Goal: Contribute content

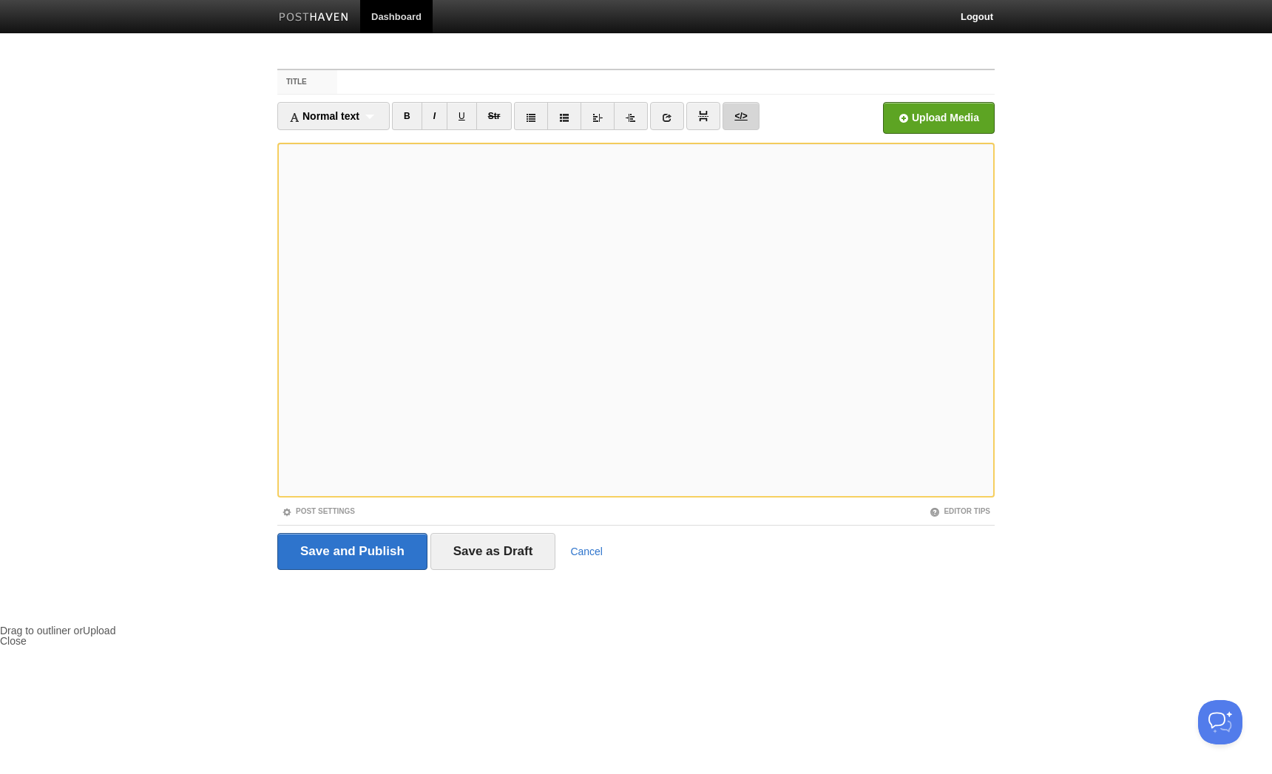
click at [740, 121] on link "</>" at bounding box center [741, 116] width 36 height 28
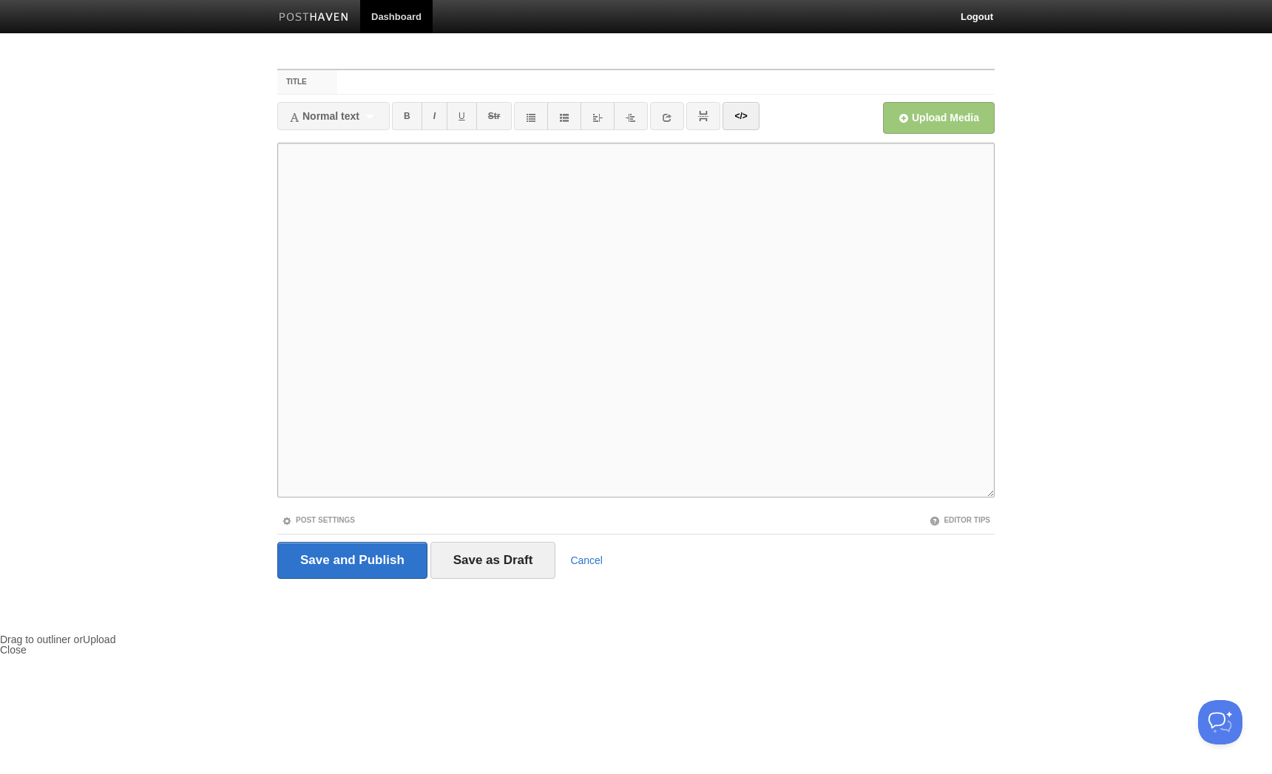
click at [620, 243] on textarea at bounding box center [635, 320] width 717 height 355
paste textarea "<l ipsu="dolor://sitametco.adi/elits/9938598/doeiusm/tempori/2267/1">8utlabore<…"
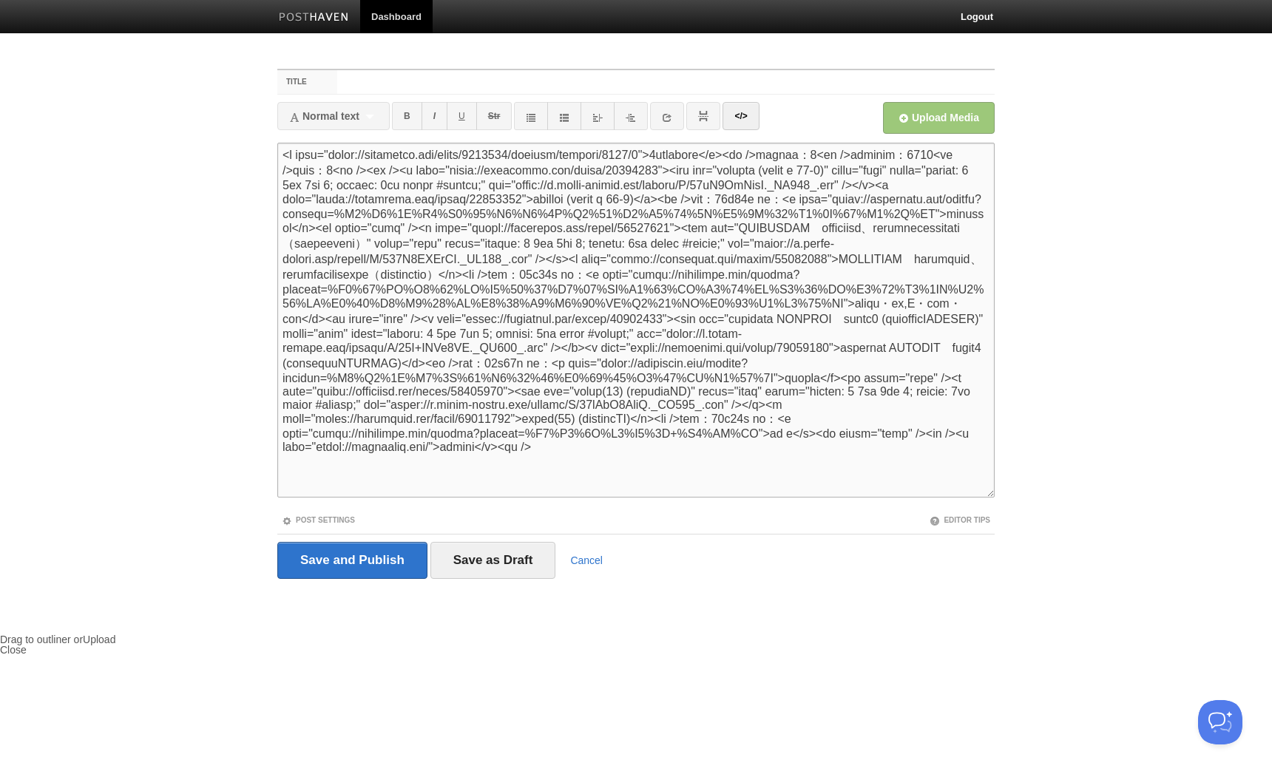
type textarea "<l ipsu="dolor://sitametco.adi/elits/9938598/doeiusm/tempori/2267/1">8utlabore<…"
click at [495, 77] on input "Title" at bounding box center [665, 82] width 657 height 24
click at [753, 123] on link "</>" at bounding box center [741, 116] width 36 height 28
type input "[DATE]の読書メーター"
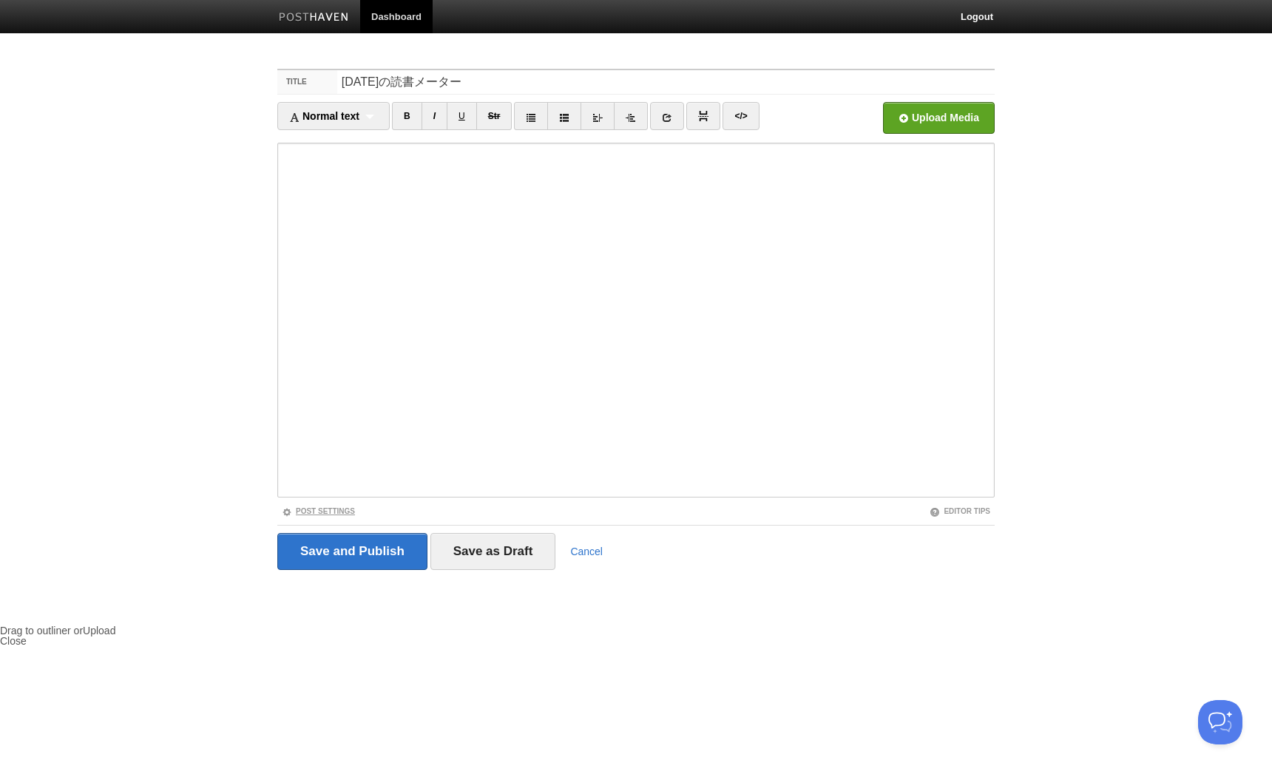
click at [325, 511] on link "Post Settings" at bounding box center [318, 511] width 73 height 8
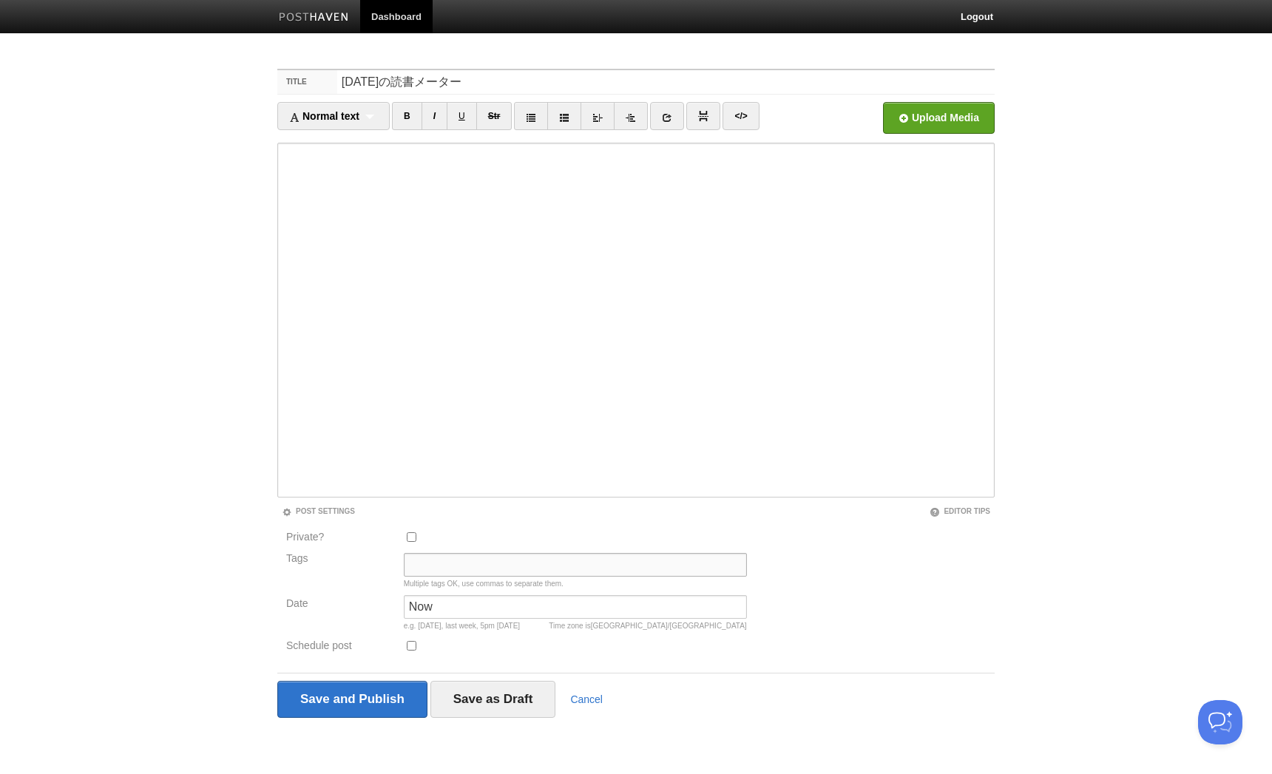
click at [439, 557] on input "Tags" at bounding box center [575, 565] width 343 height 24
type input "ぼ"
type input "bookmeter"
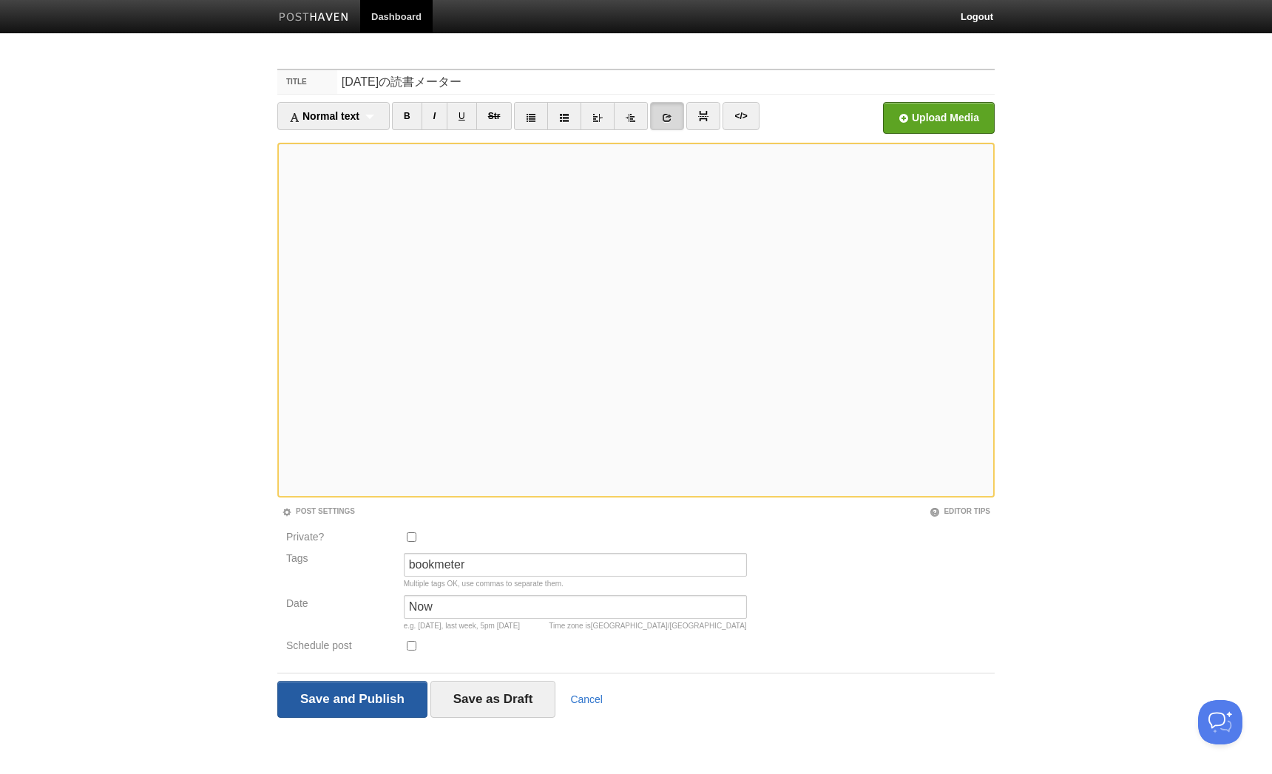
click at [357, 688] on input "Save and Publish" at bounding box center [352, 699] width 150 height 37
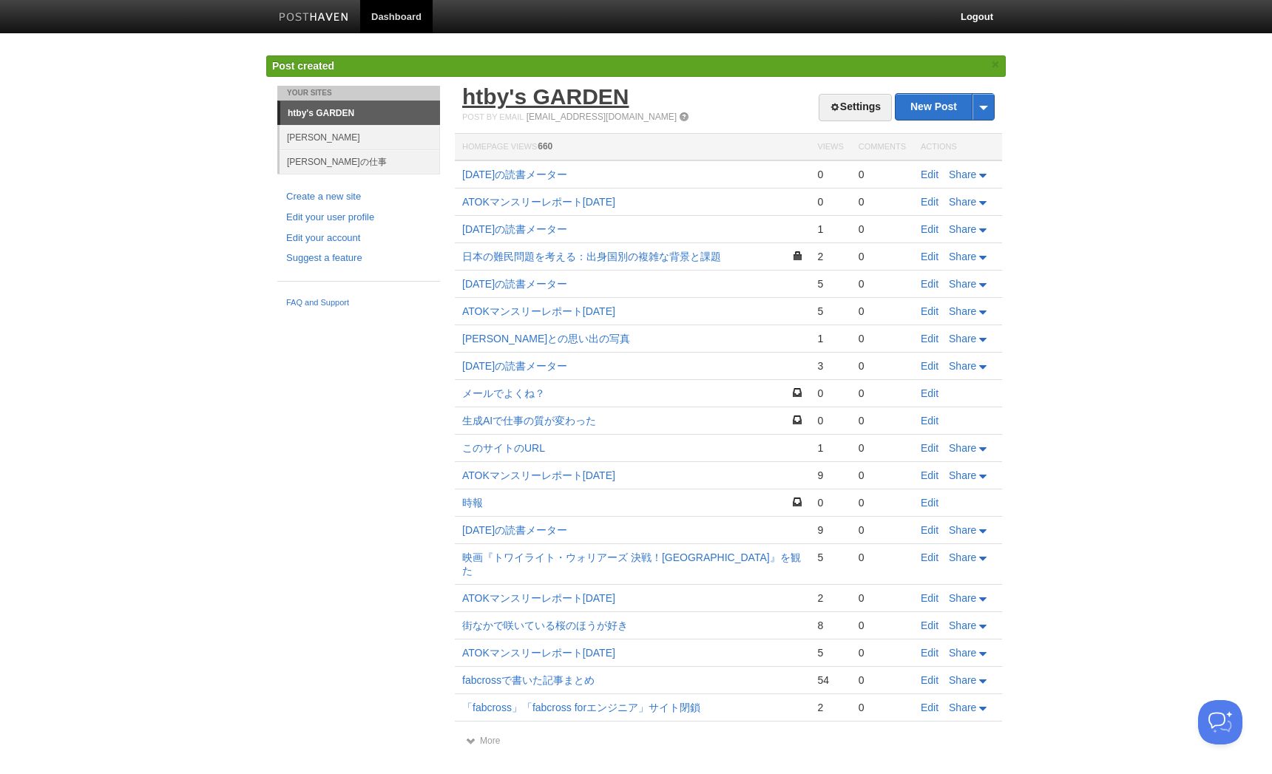
click at [603, 107] on link "htby's GARDEN" at bounding box center [545, 96] width 166 height 24
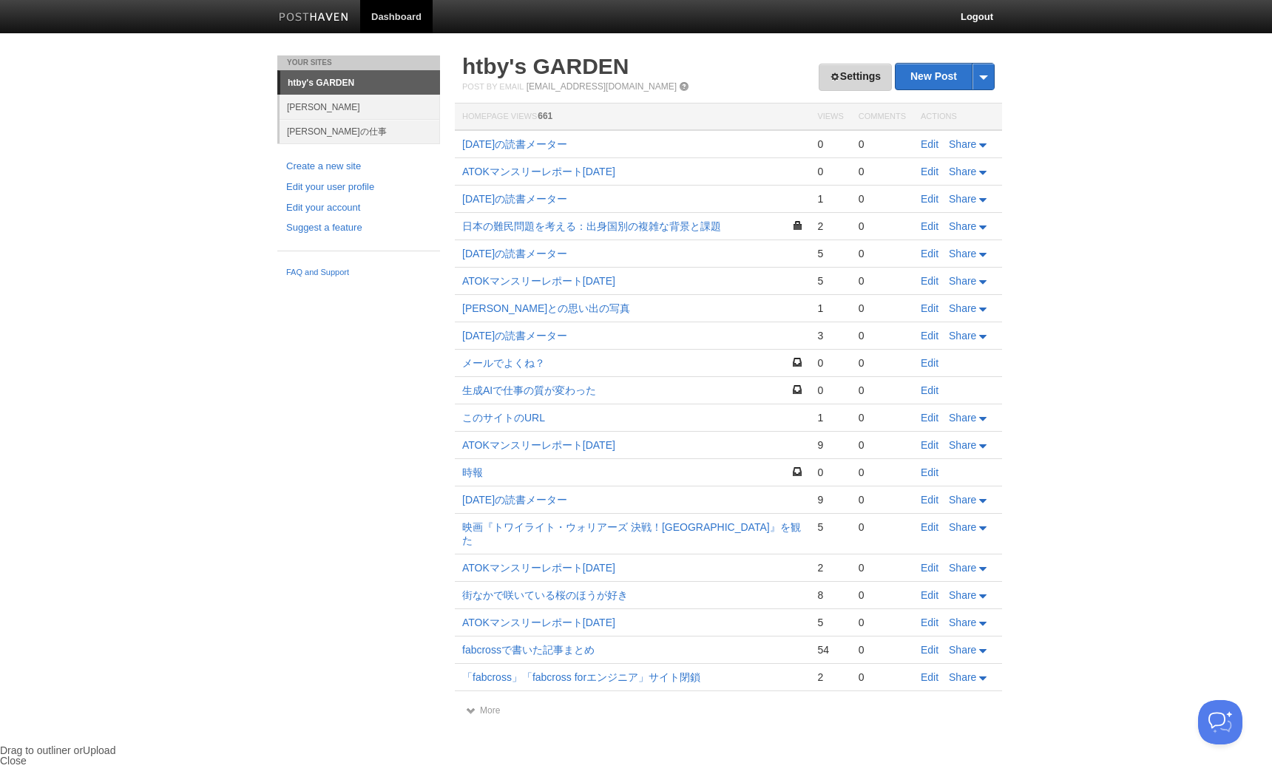
click at [878, 70] on link "Settings" at bounding box center [855, 77] width 73 height 27
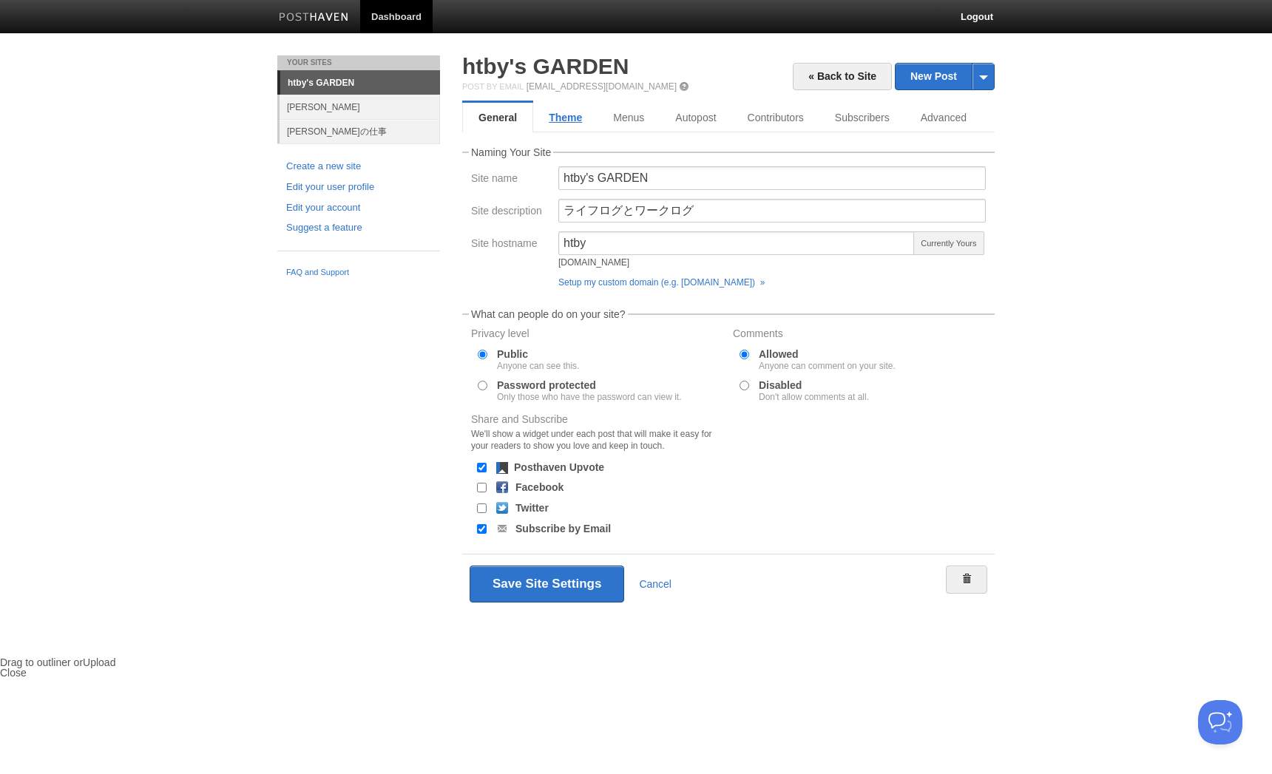
click at [573, 119] on link "Theme" at bounding box center [565, 118] width 64 height 30
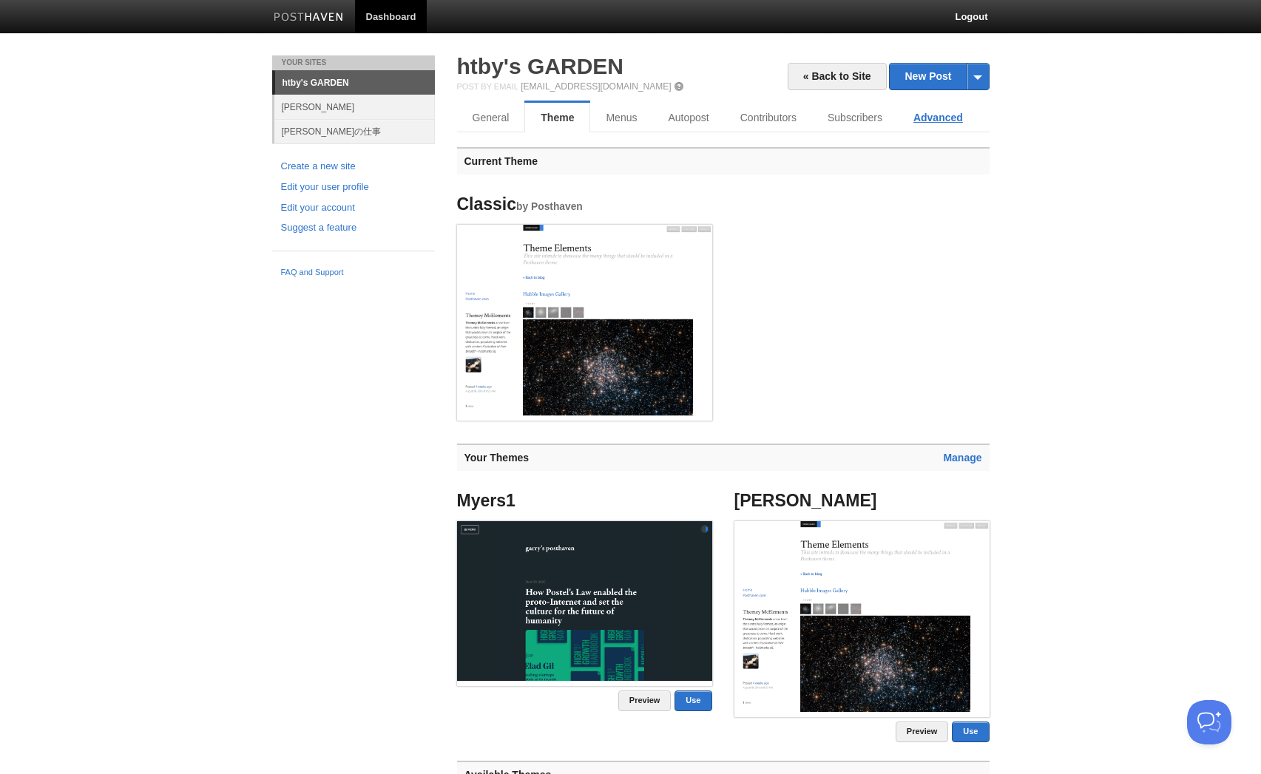
click at [919, 117] on link "Advanced" at bounding box center [938, 118] width 81 height 30
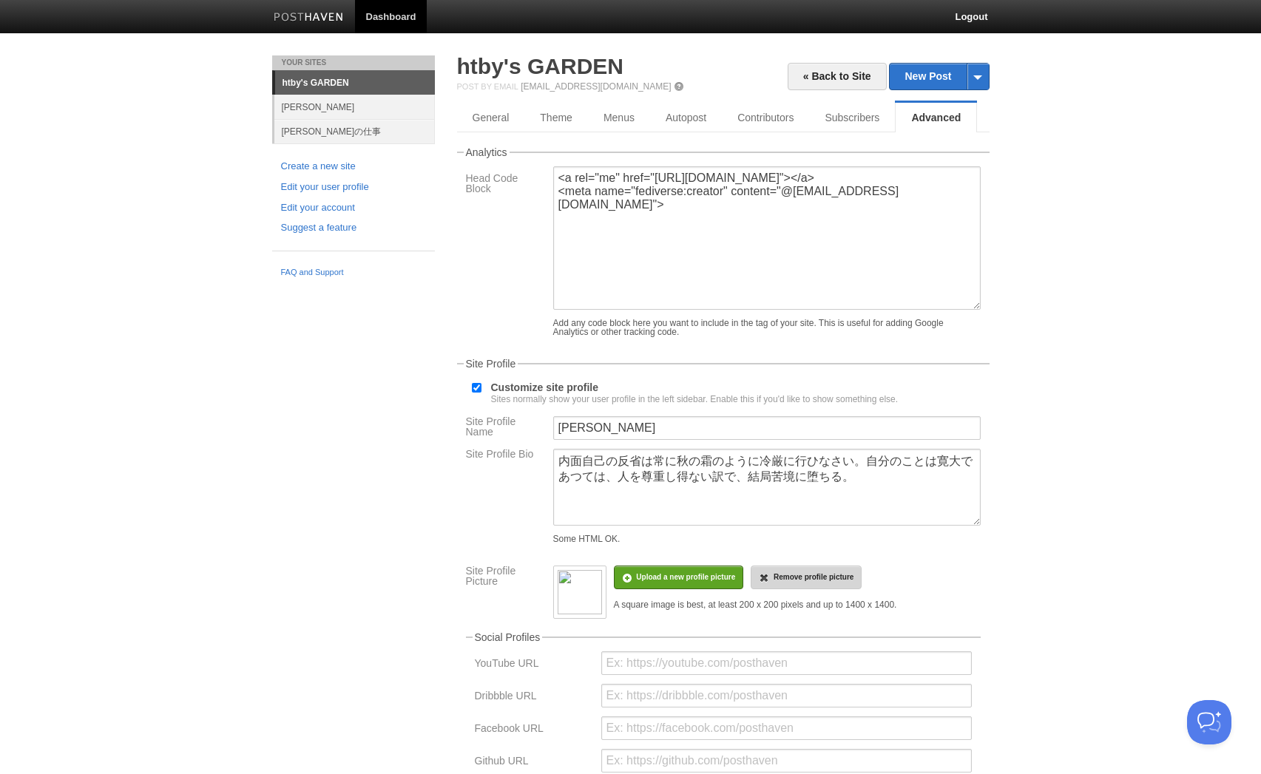
click at [856, 589] on link "Remove profile picture" at bounding box center [806, 578] width 111 height 24
click at [714, 595] on input "file" at bounding box center [241, 585] width 1120 height 75
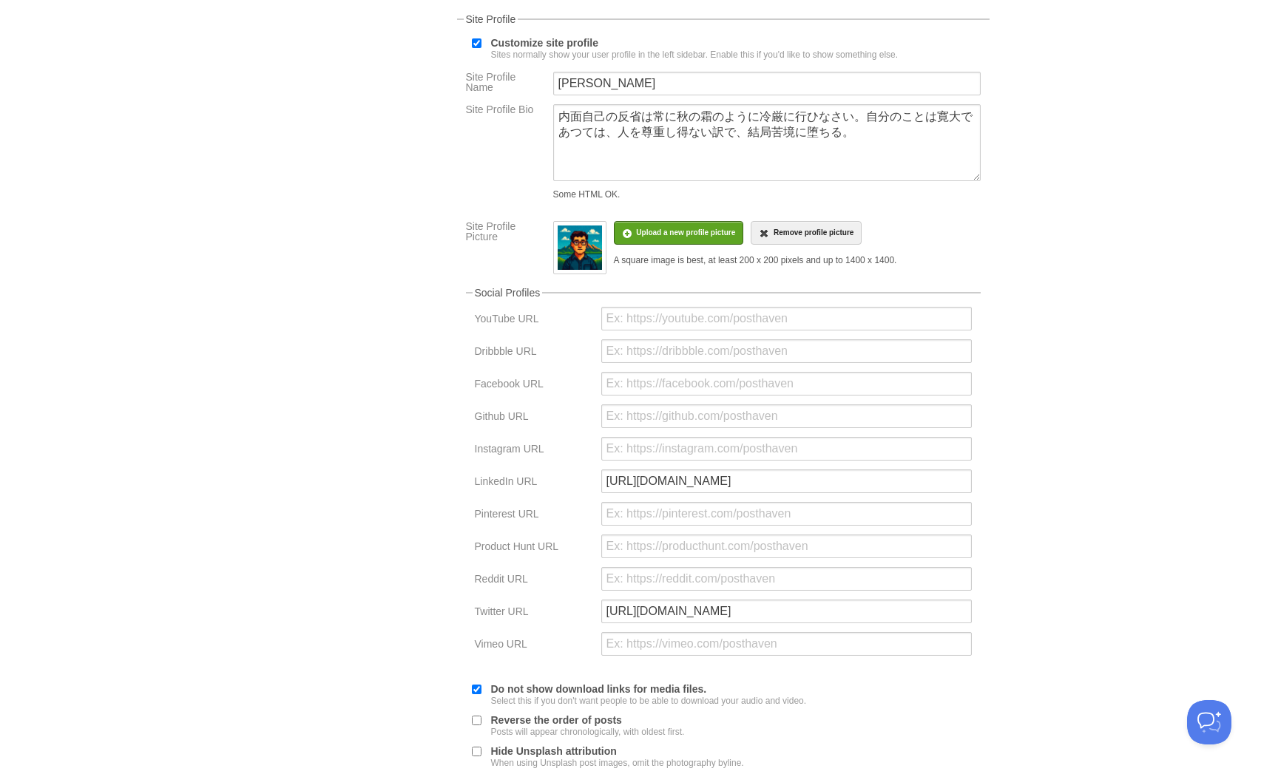
scroll to position [478, 0]
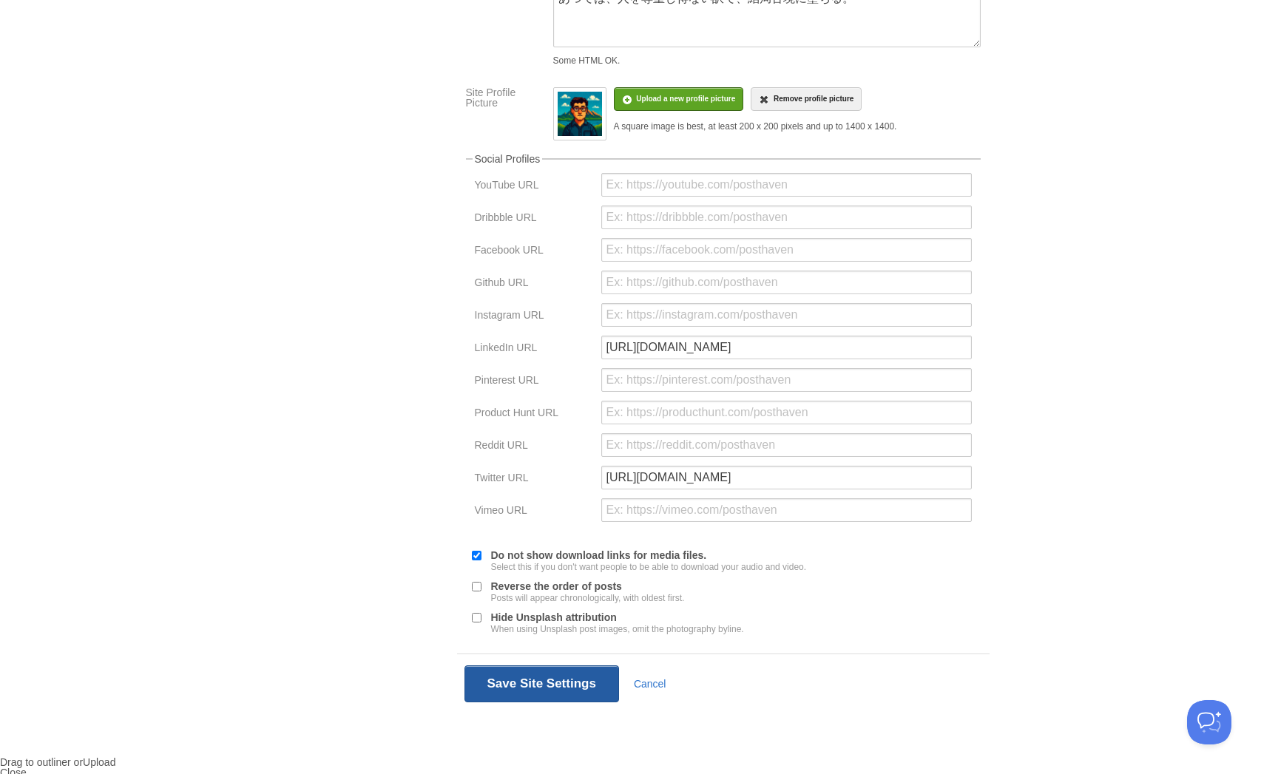
click at [514, 703] on button "Save Site Settings" at bounding box center [541, 684] width 155 height 37
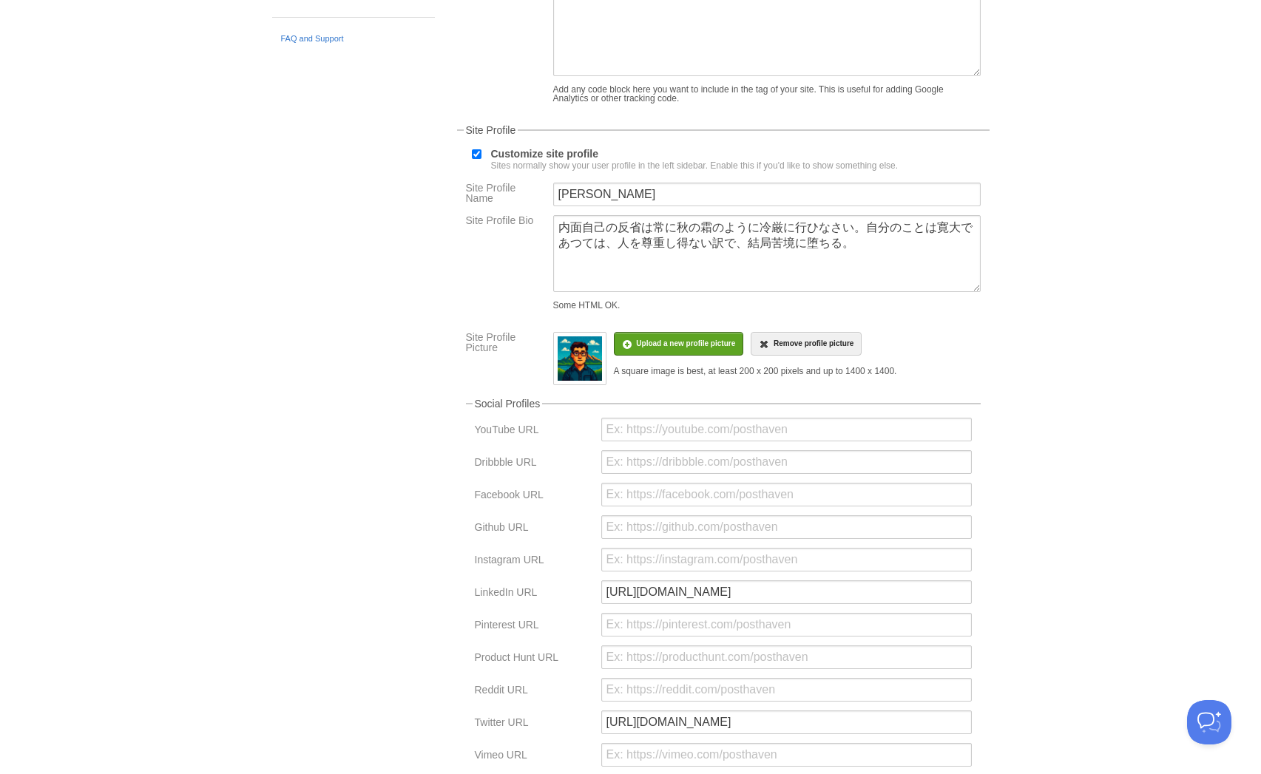
scroll to position [55, 0]
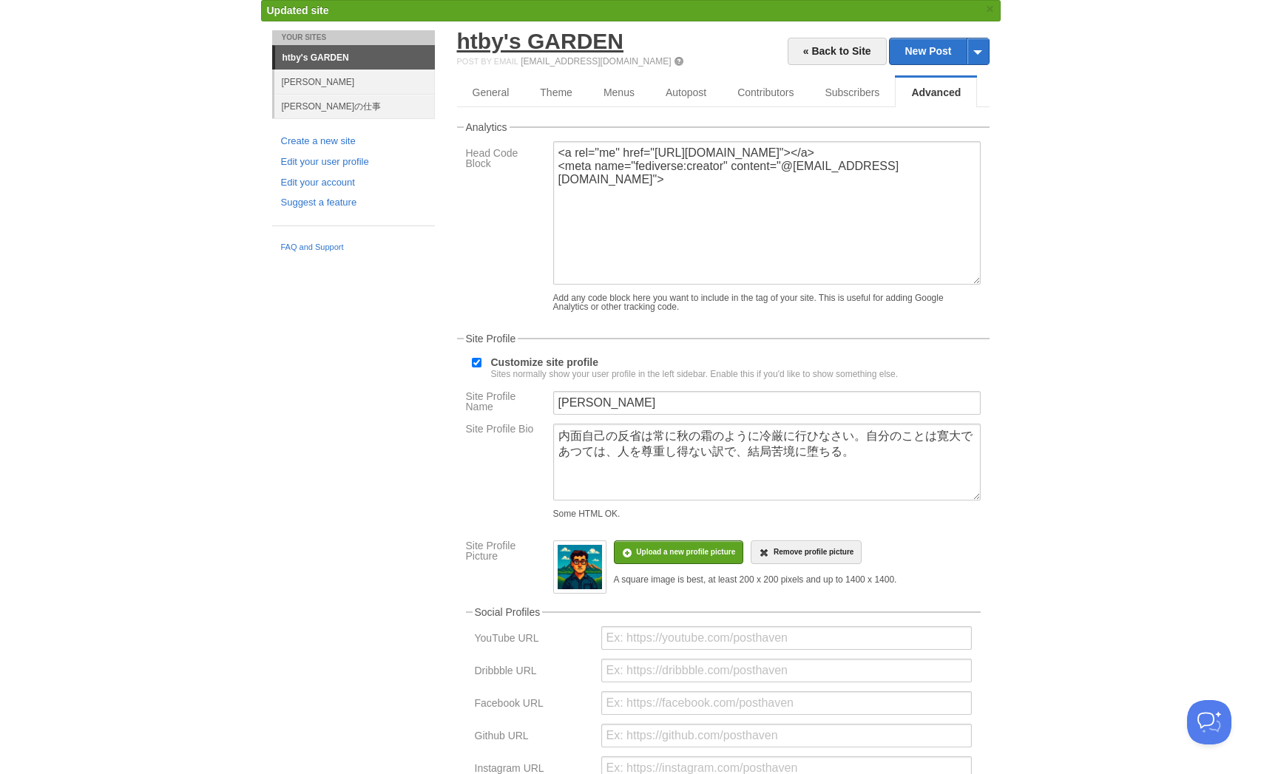
click at [495, 47] on link "htby's GARDEN" at bounding box center [540, 41] width 166 height 24
